Goal: Navigation & Orientation: Understand site structure

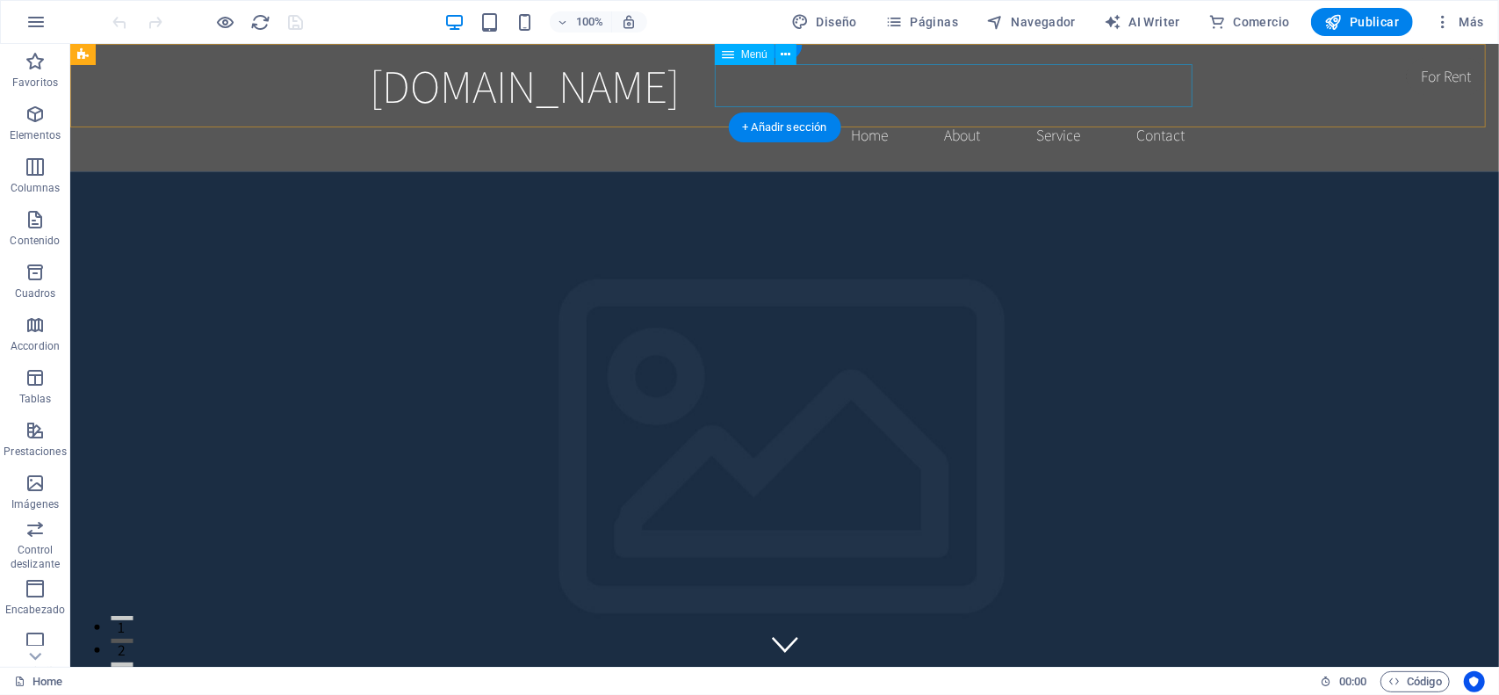
click at [910, 112] on nav "Home About Service Contact" at bounding box center [784, 134] width 829 height 44
click at [863, 112] on nav "Home About Service Contact" at bounding box center [784, 134] width 829 height 44
